Goal: Task Accomplishment & Management: Use online tool/utility

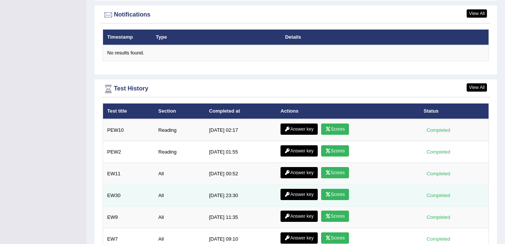
scroll to position [997, 0]
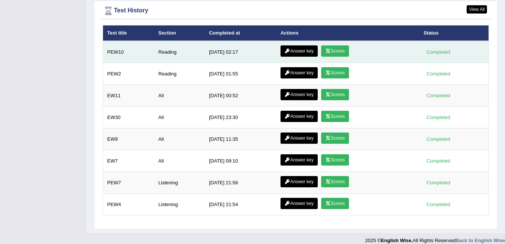
click at [330, 45] on link "Scores" at bounding box center [335, 50] width 28 height 11
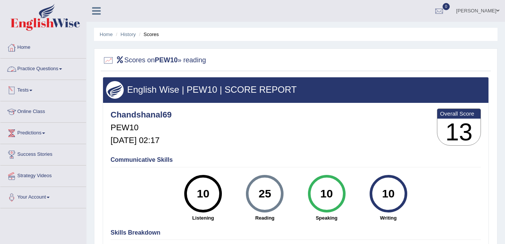
click at [27, 45] on link "Home" at bounding box center [43, 46] width 86 height 19
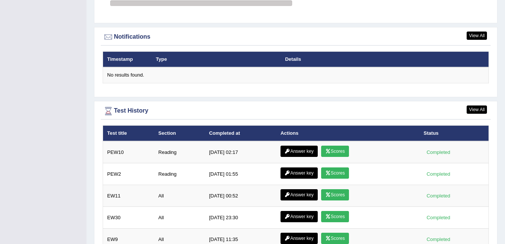
scroll to position [997, 0]
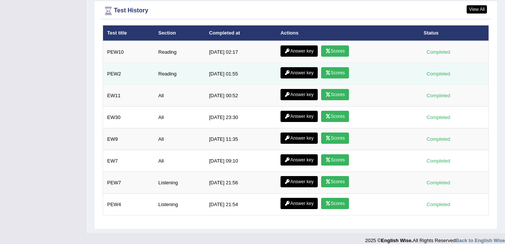
click at [339, 67] on link "Scores" at bounding box center [335, 72] width 28 height 11
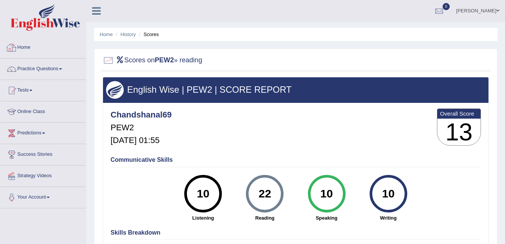
click at [22, 49] on link "Home" at bounding box center [43, 46] width 86 height 19
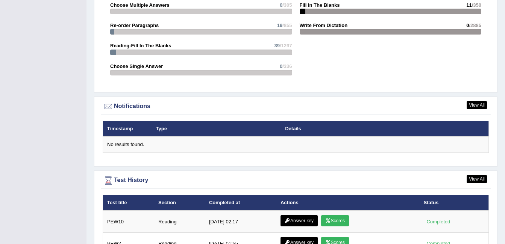
scroll to position [997, 0]
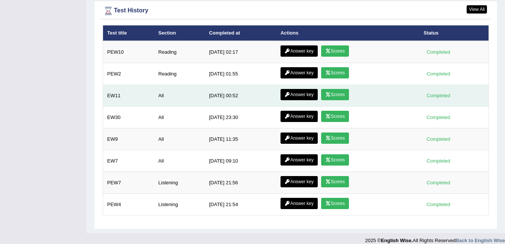
click at [336, 89] on link "Scores" at bounding box center [335, 94] width 28 height 11
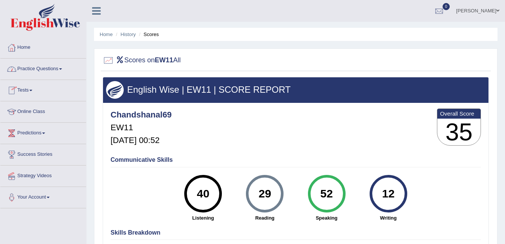
click at [25, 46] on link "Home" at bounding box center [43, 46] width 86 height 19
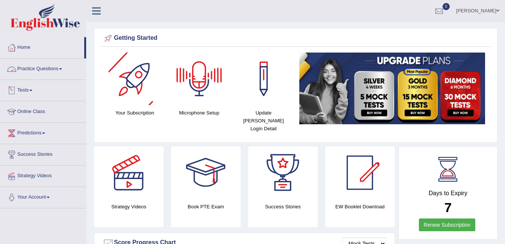
click at [52, 67] on link "Practice Questions" at bounding box center [43, 68] width 86 height 19
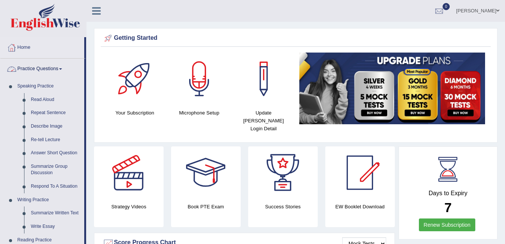
click at [59, 70] on link "Practice Questions" at bounding box center [42, 68] width 84 height 19
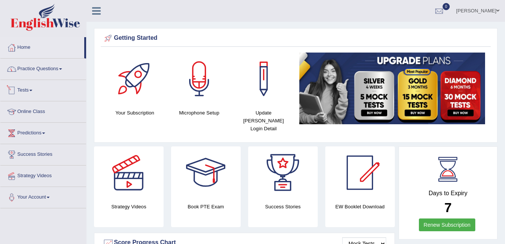
click at [36, 92] on link "Tests" at bounding box center [43, 89] width 86 height 19
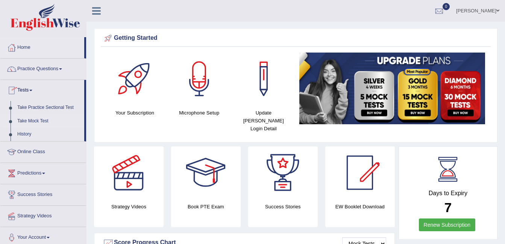
click at [47, 121] on link "Take Mock Test" at bounding box center [49, 122] width 70 height 14
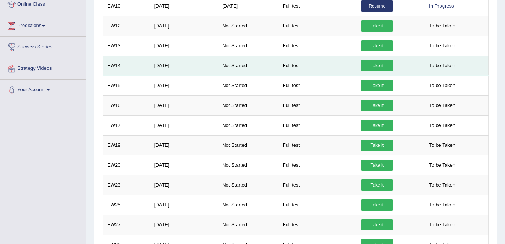
click at [364, 65] on link "Take it" at bounding box center [377, 65] width 32 height 11
